Goal: Ask a question

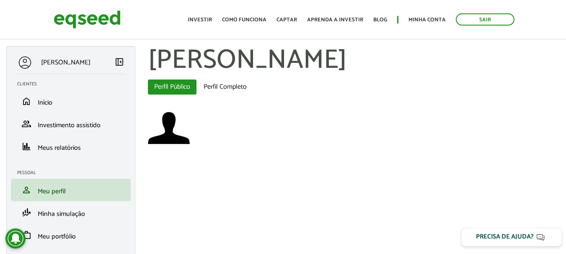
click at [509, 234] on div "Precisa de ajuda?" at bounding box center [505, 237] width 58 height 6
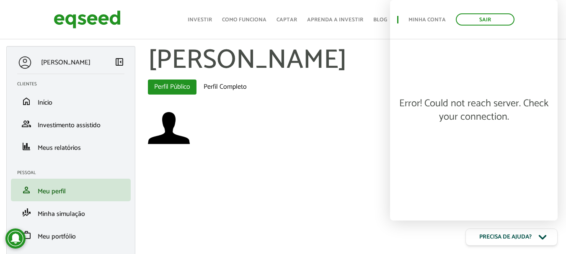
scroll to position [26, 0]
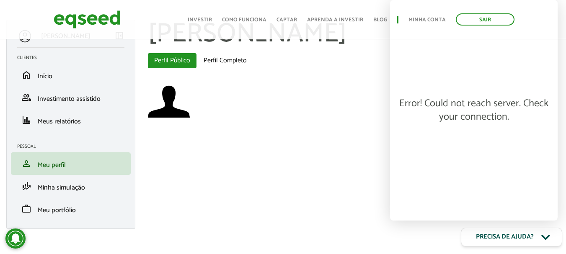
click at [547, 234] on icon "Open chatbot" at bounding box center [546, 237] width 14 height 14
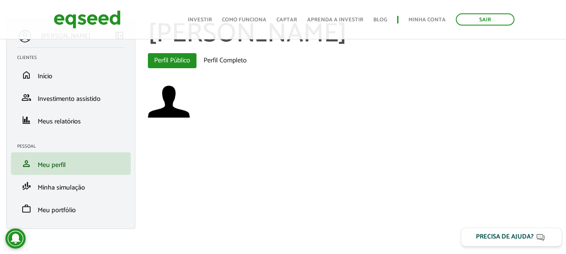
click at [505, 240] on div "Precisa de ajuda?" at bounding box center [505, 237] width 58 height 6
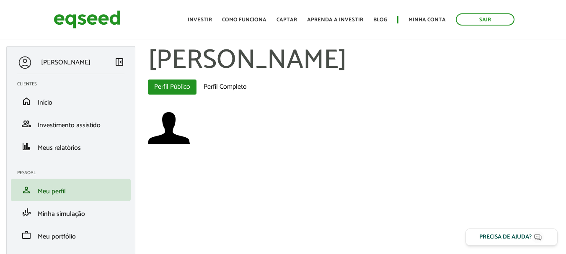
scroll to position [26, 0]
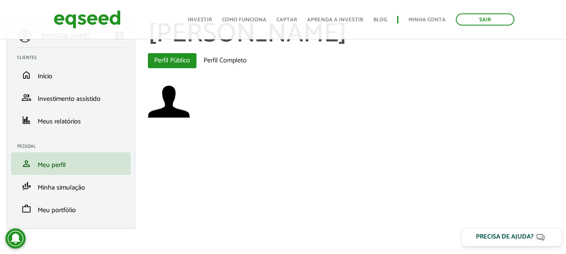
click at [515, 236] on div "Precisa de ajuda?" at bounding box center [505, 237] width 58 height 6
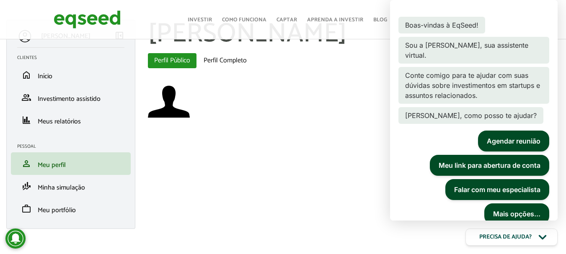
scroll to position [61, 0]
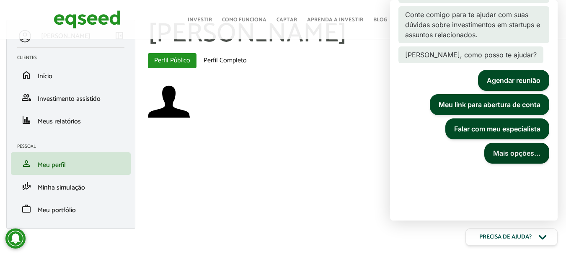
click at [525, 154] on button "Mais opções..." at bounding box center [516, 153] width 65 height 21
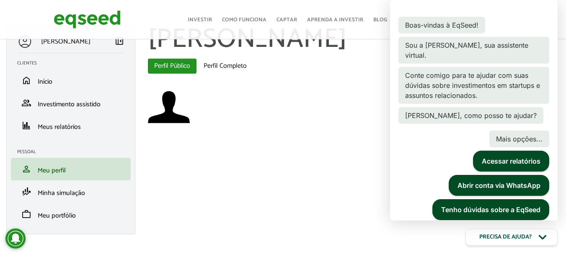
scroll to position [23, 0]
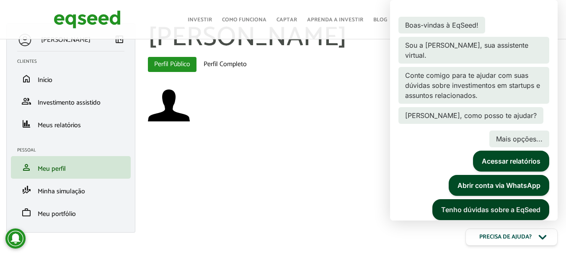
click at [533, 215] on button "Tenho dúvidas sobre a EqSeed" at bounding box center [490, 209] width 117 height 21
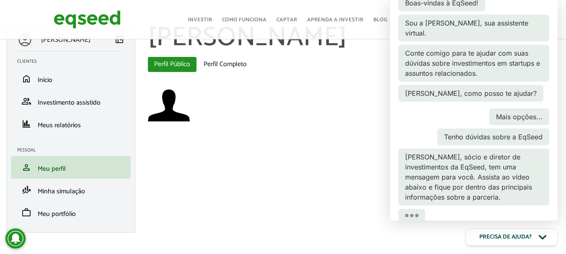
scroll to position [83, 0]
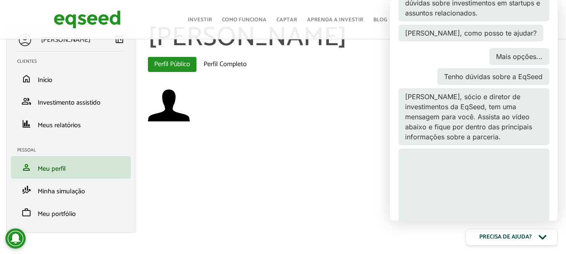
click at [528, 55] on span "Mais opções..." at bounding box center [519, 56] width 60 height 17
click at [539, 239] on icon "Open chatbot" at bounding box center [546, 237] width 14 height 14
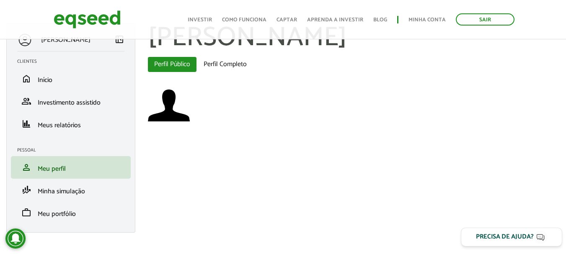
click at [538, 239] on img "Open chatbot" at bounding box center [540, 237] width 14 height 13
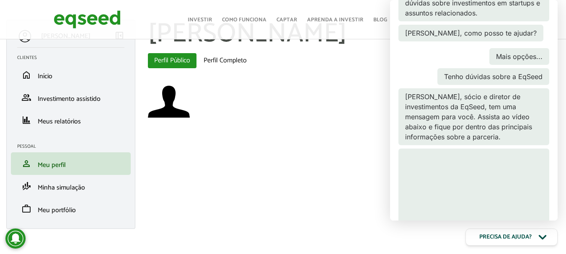
scroll to position [0, 0]
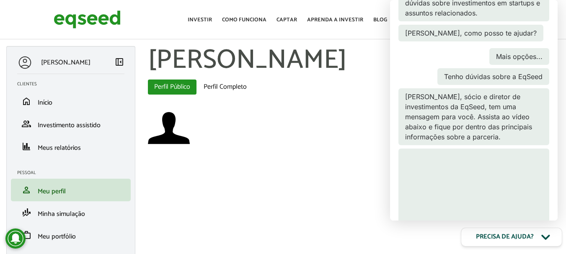
click at [537, 236] on button "Precisa de ajuda?" at bounding box center [511, 237] width 101 height 19
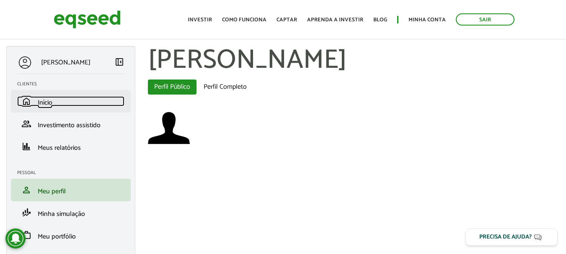
click at [46, 101] on span "Início" at bounding box center [45, 102] width 15 height 11
